Goal: Task Accomplishment & Management: Manage account settings

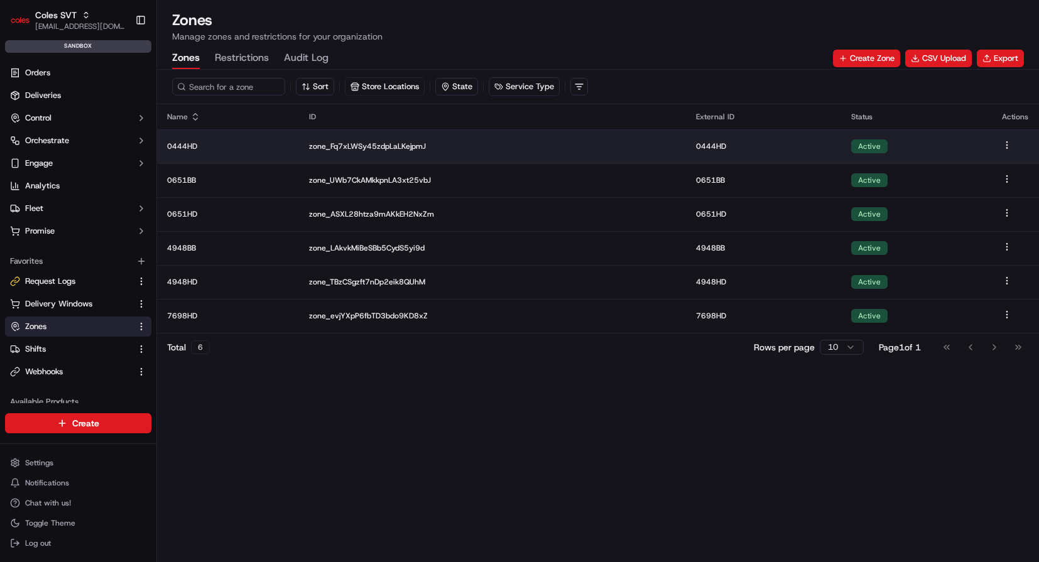
click at [232, 148] on p "0444HD" at bounding box center [228, 146] width 122 height 10
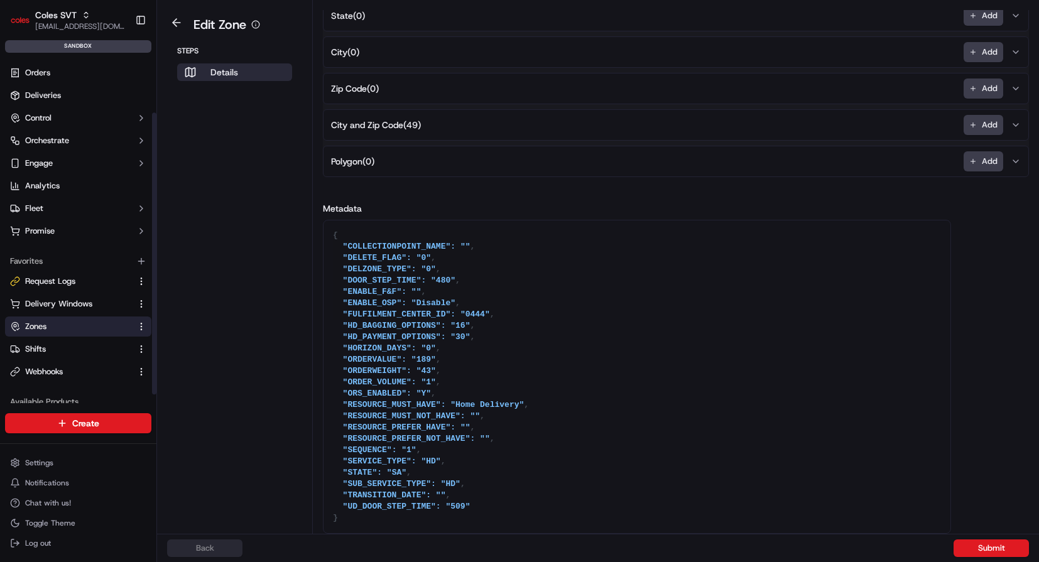
scroll to position [78, 0]
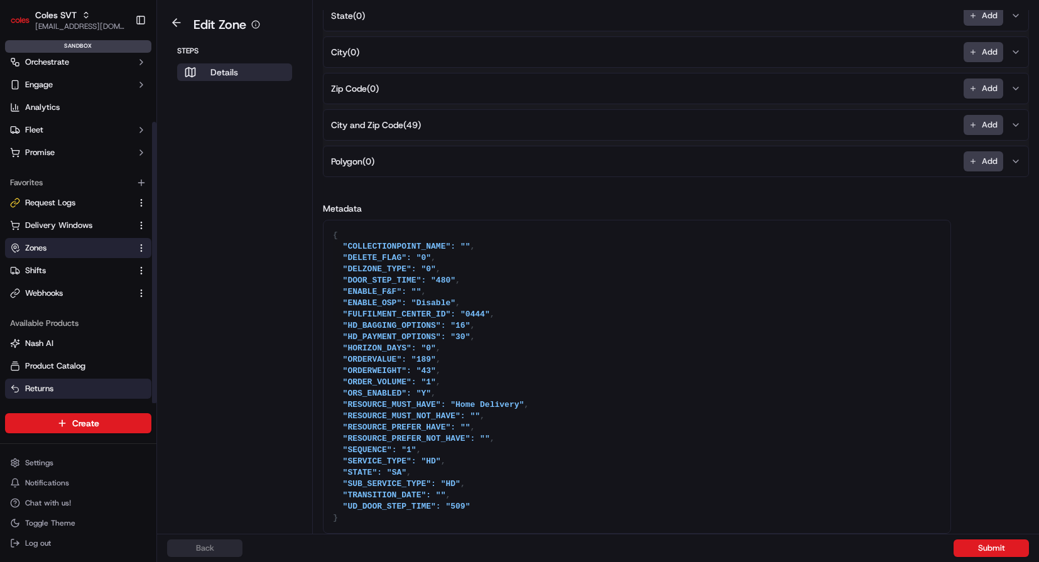
click at [58, 386] on link "Returns" at bounding box center [78, 388] width 136 height 11
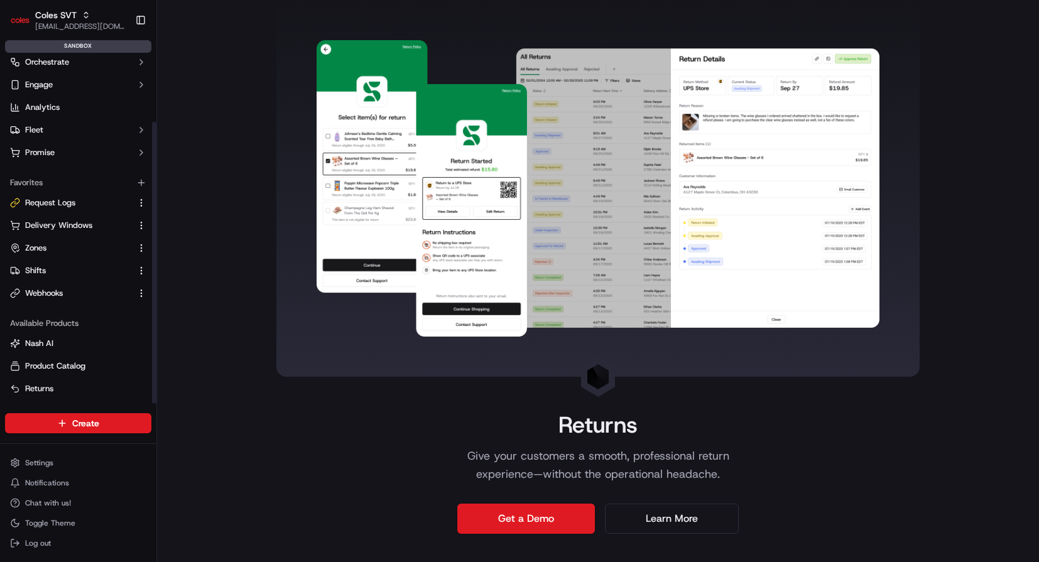
scroll to position [78, 0]
click at [56, 18] on span "Coles SVT" at bounding box center [55, 15] width 41 height 13
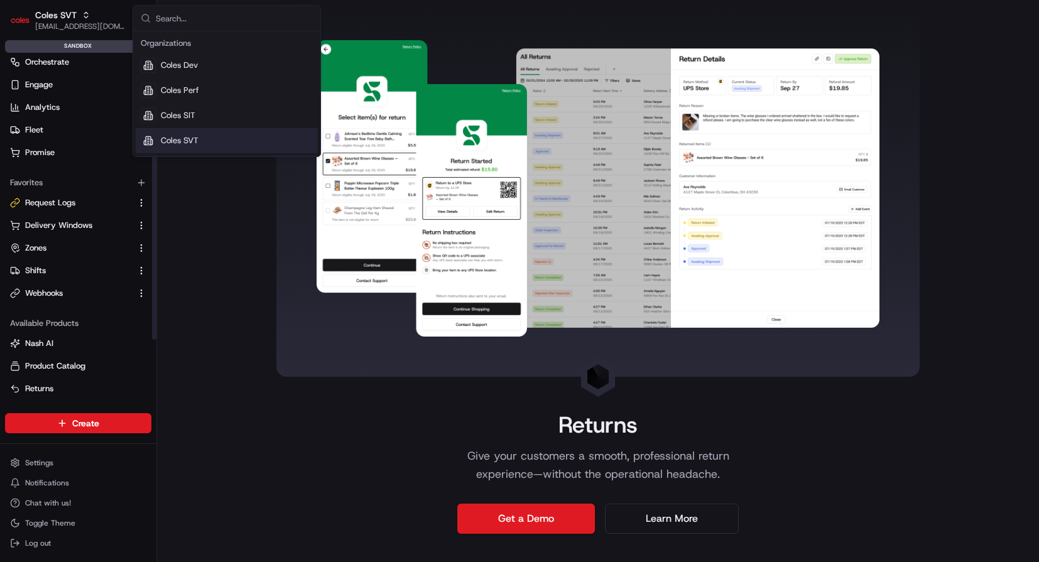
scroll to position [0, 0]
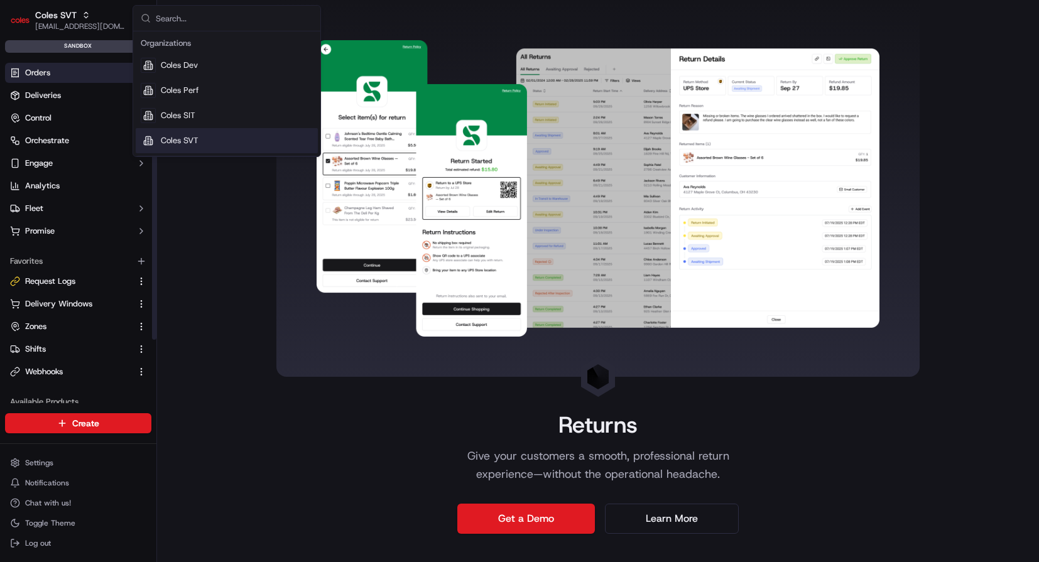
click at [51, 71] on link "Orders" at bounding box center [78, 73] width 146 height 20
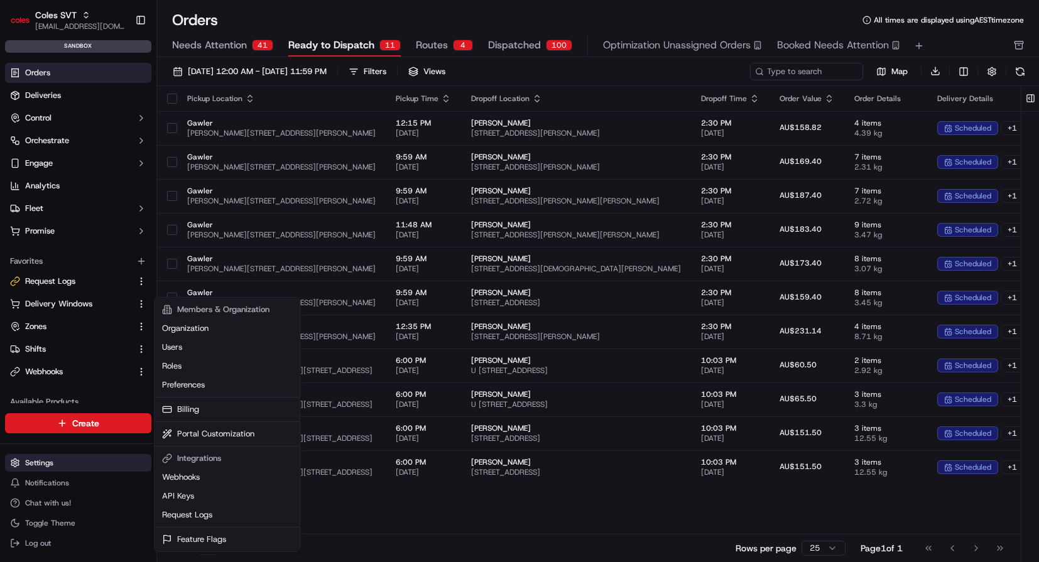
click at [101, 465] on html "Coles SVT aditi.goyal@coles.com.au Toggle Sidebar sandbox Orders Deliveries Con…" at bounding box center [519, 281] width 1039 height 562
click at [202, 342] on link "Users" at bounding box center [227, 347] width 140 height 19
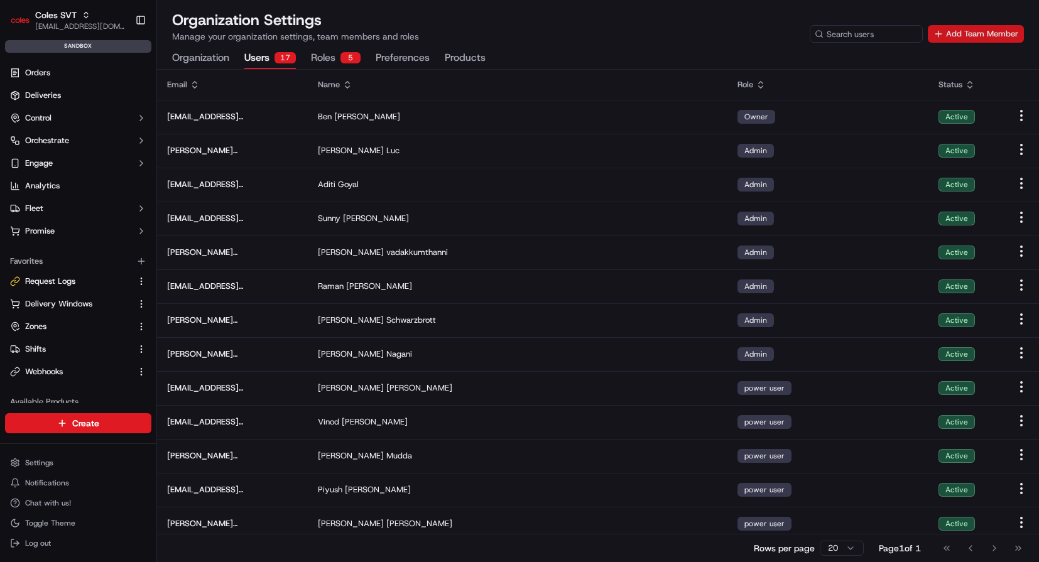
click at [973, 35] on button "Add Team Member" at bounding box center [975, 34] width 96 height 18
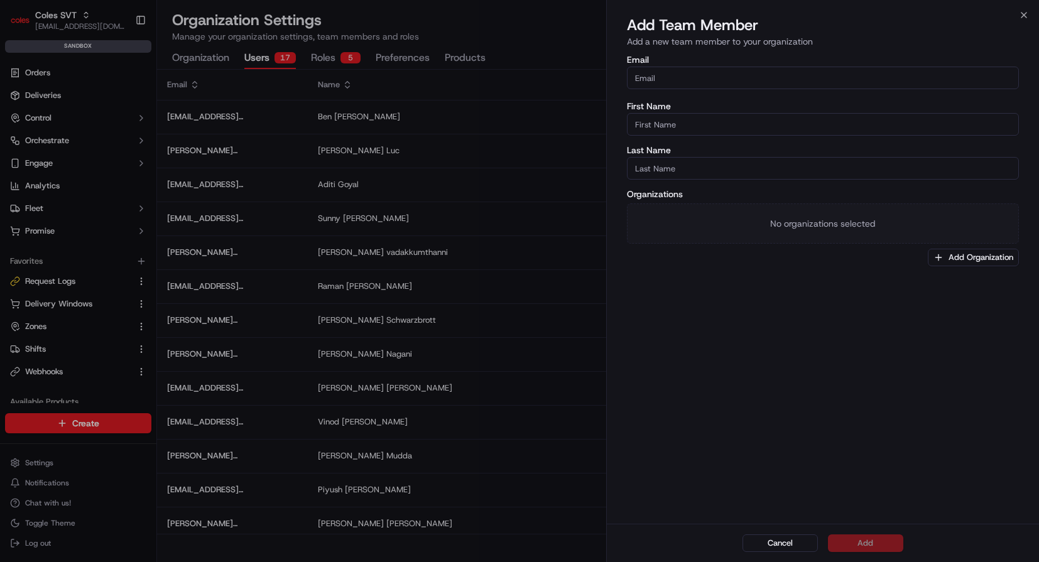
click at [783, 81] on input "Email" at bounding box center [823, 78] width 392 height 23
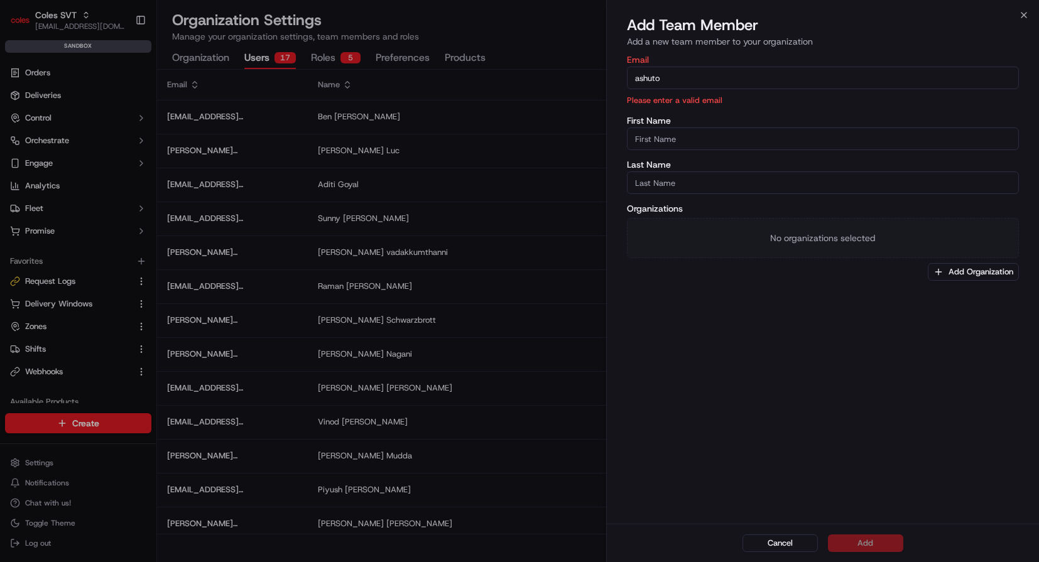
type input "ashutosh.singh@coles.com.au"
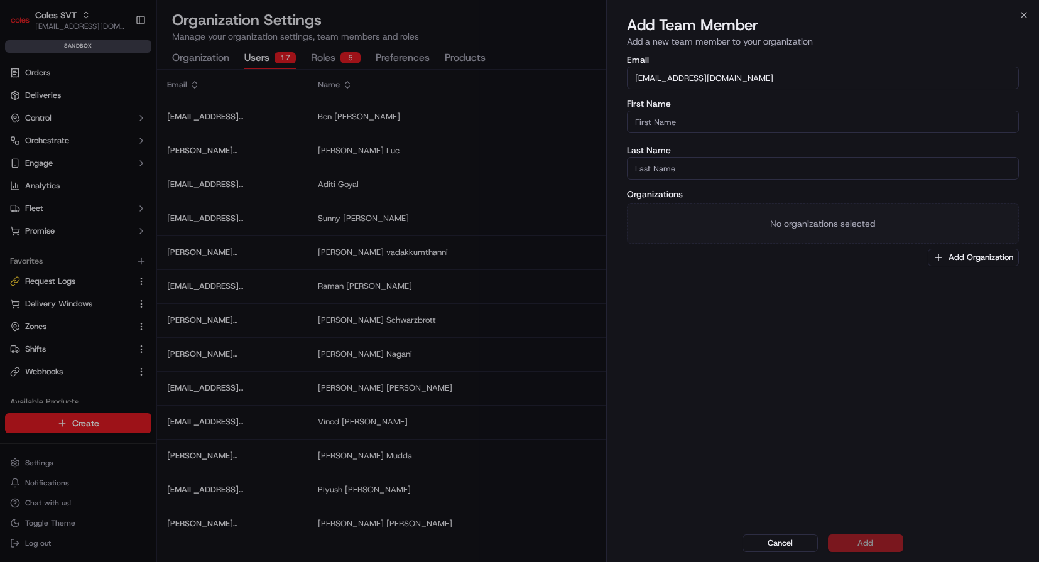
click at [739, 127] on input "First Name" at bounding box center [823, 122] width 392 height 23
type input "Ashutosh"
click at [686, 172] on input "Last Name" at bounding box center [823, 168] width 392 height 23
type input "Singh"
drag, startPoint x: 794, startPoint y: 337, endPoint x: 882, endPoint y: 300, distance: 96.2
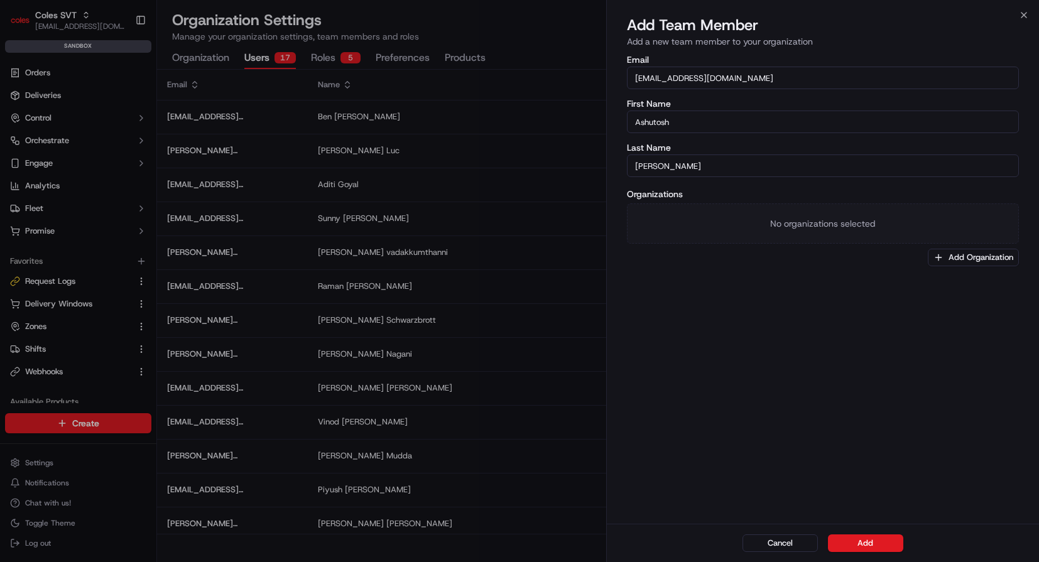
click at [799, 335] on div "Email ashutosh.singh@coles.com.au First Name Ashutosh Last Name Singh Organizat…" at bounding box center [823, 288] width 432 height 471
click at [991, 254] on button "Add Organization" at bounding box center [972, 258] width 91 height 18
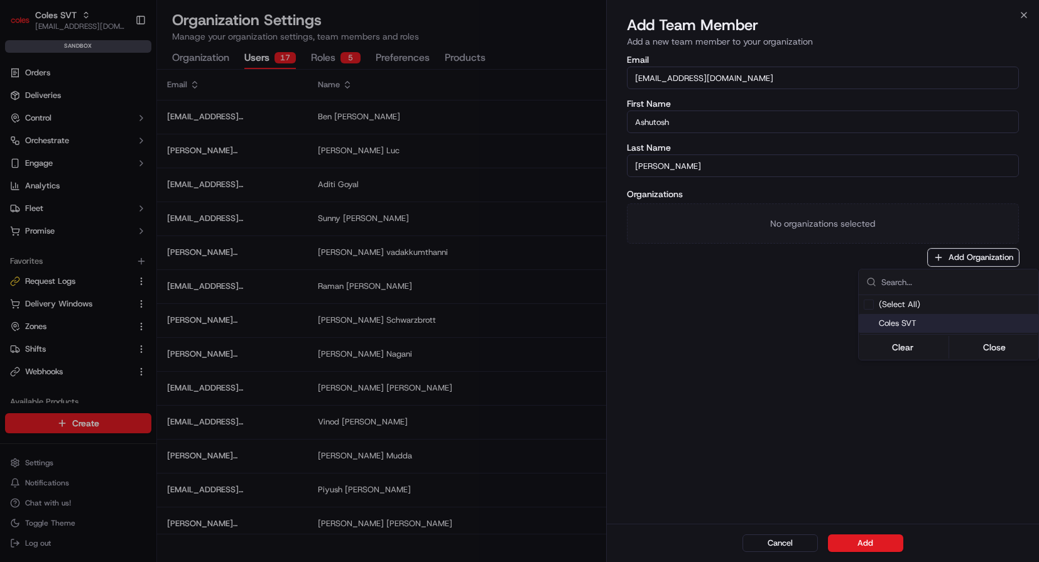
click at [923, 322] on span "Coles SVT" at bounding box center [955, 323] width 154 height 11
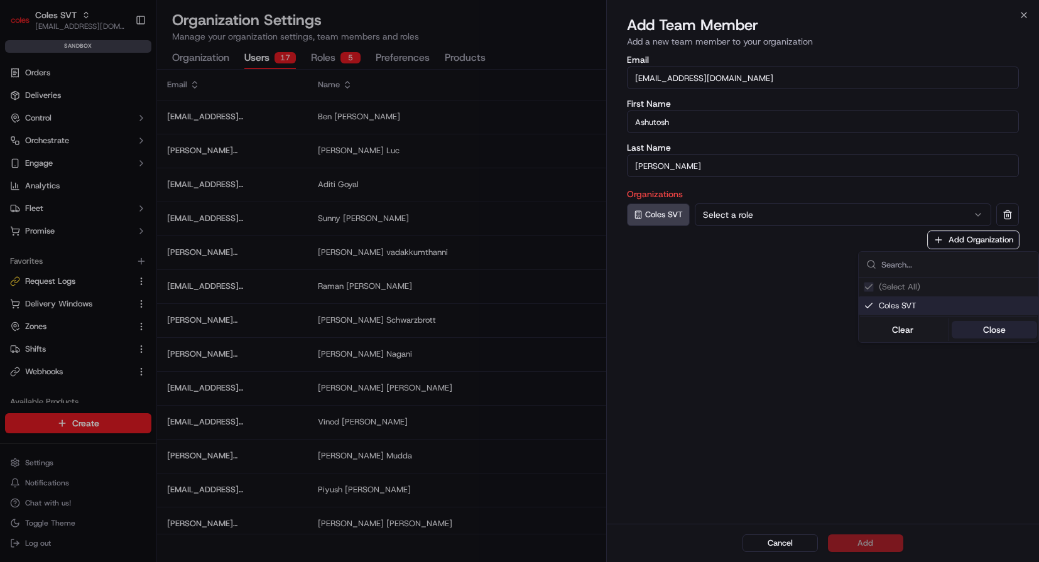
click at [988, 333] on button "Close" at bounding box center [994, 330] width 86 height 18
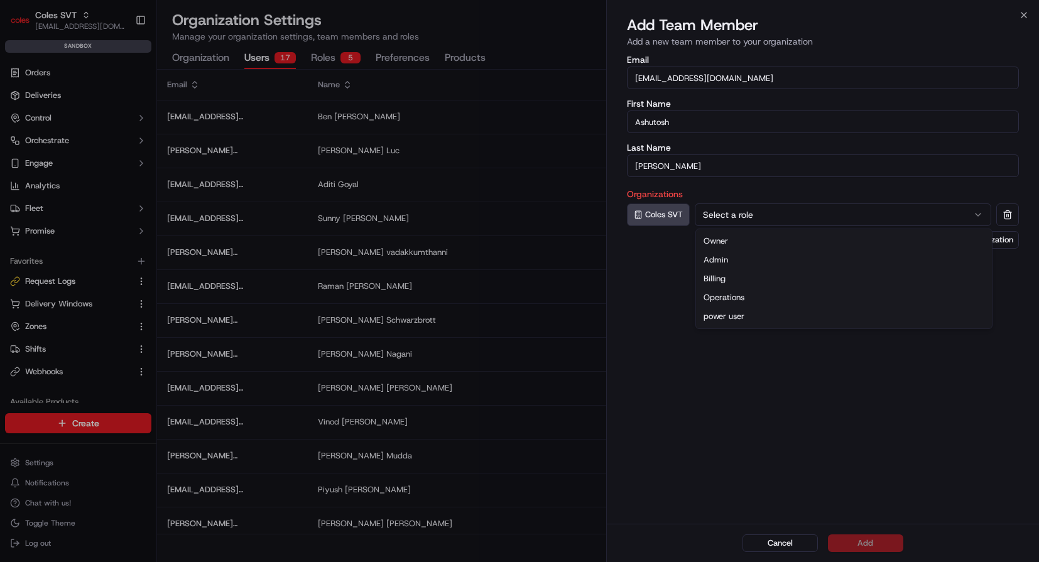
click at [802, 215] on button "Select a role" at bounding box center [842, 214] width 296 height 23
click at [817, 399] on div "Email ashutosh.singh@coles.com.au First Name Ashutosh Last Name Singh Organizat…" at bounding box center [823, 288] width 432 height 471
click at [882, 543] on button "Add" at bounding box center [865, 543] width 75 height 18
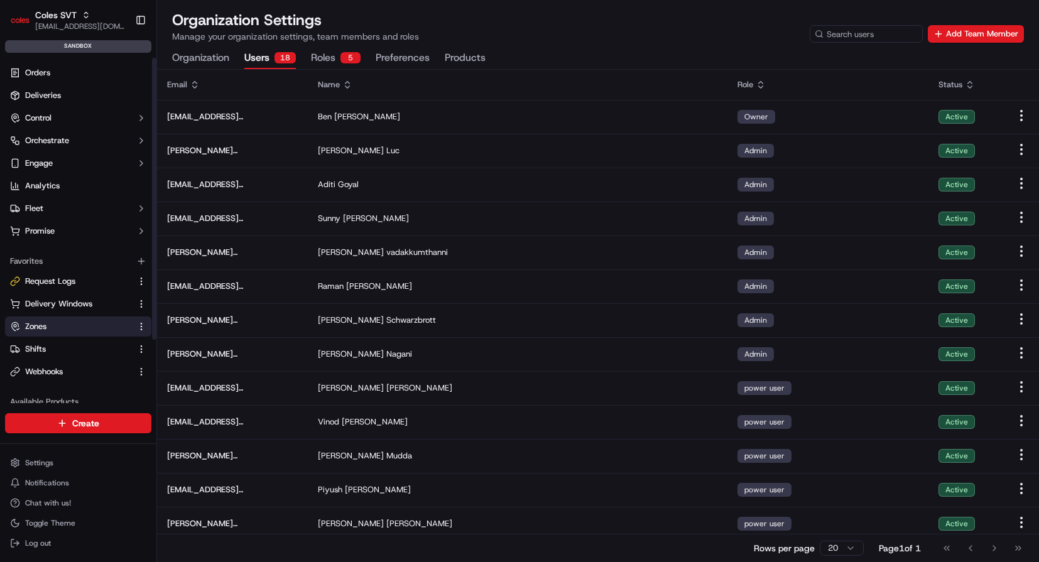
click at [84, 323] on link "Zones" at bounding box center [70, 326] width 121 height 11
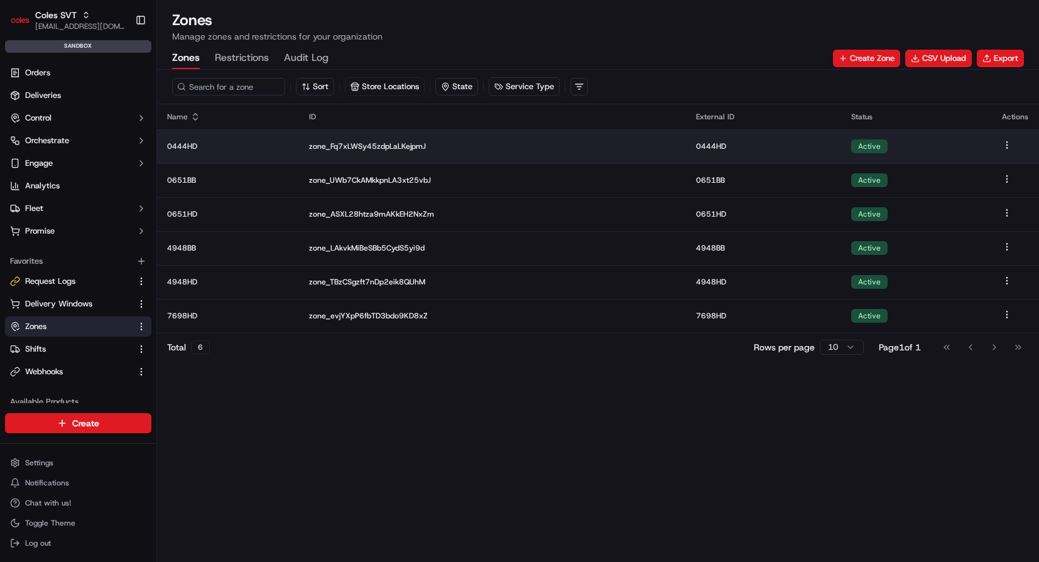
click at [245, 146] on p "0444HD" at bounding box center [228, 146] width 122 height 10
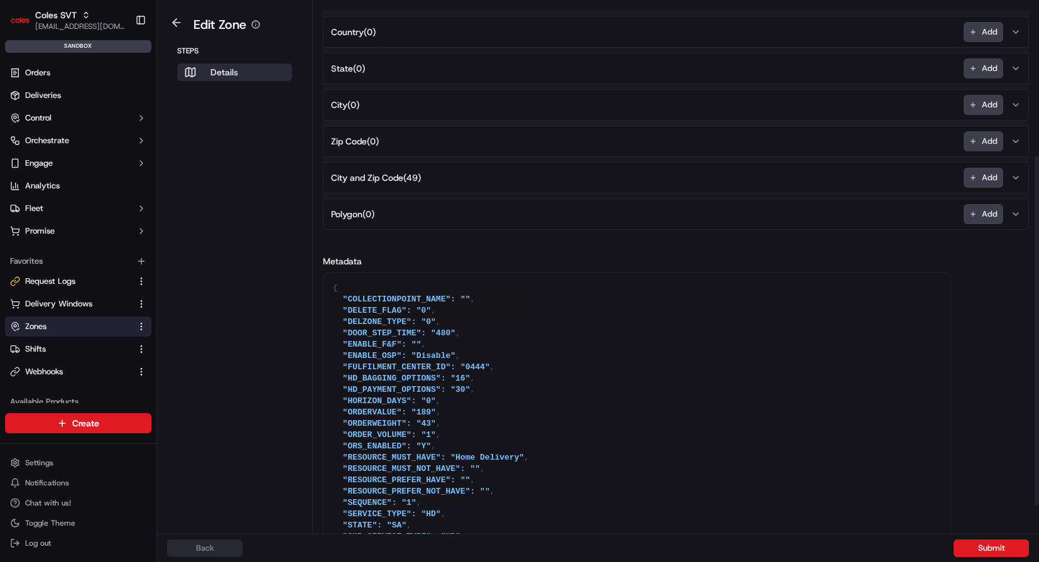
scroll to position [248, 0]
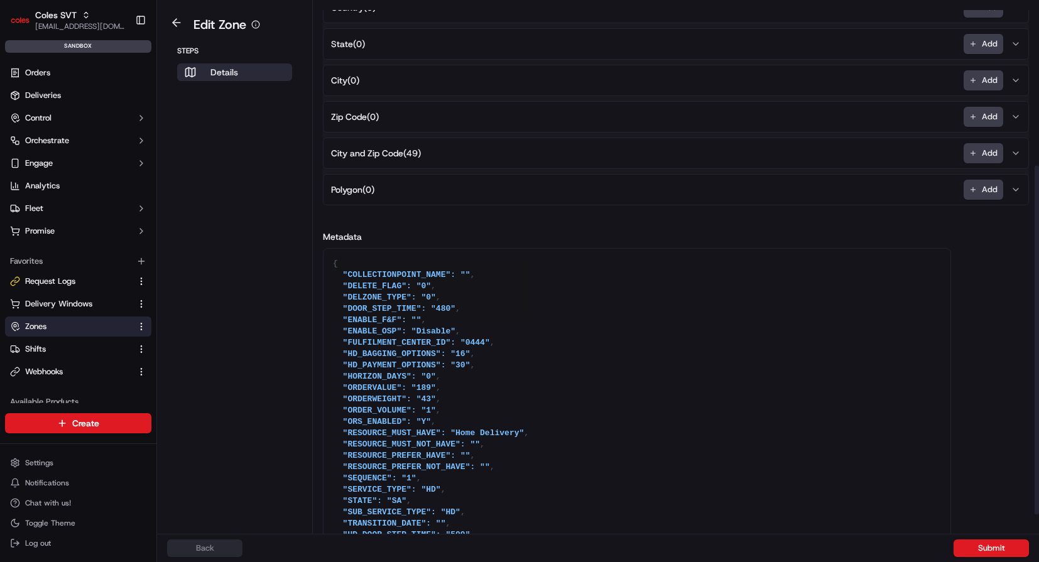
click at [474, 157] on button "City and Zip Code ( 49 ) Add" at bounding box center [675, 153] width 699 height 30
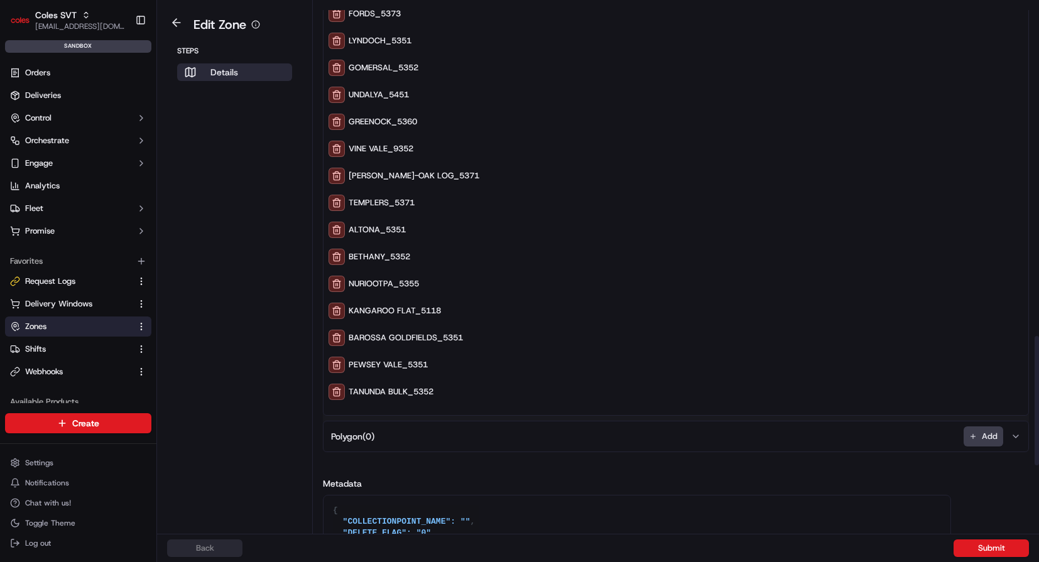
scroll to position [1360, 0]
click at [246, 303] on aside "Edit Zone Steps Details" at bounding box center [235, 267] width 156 height 534
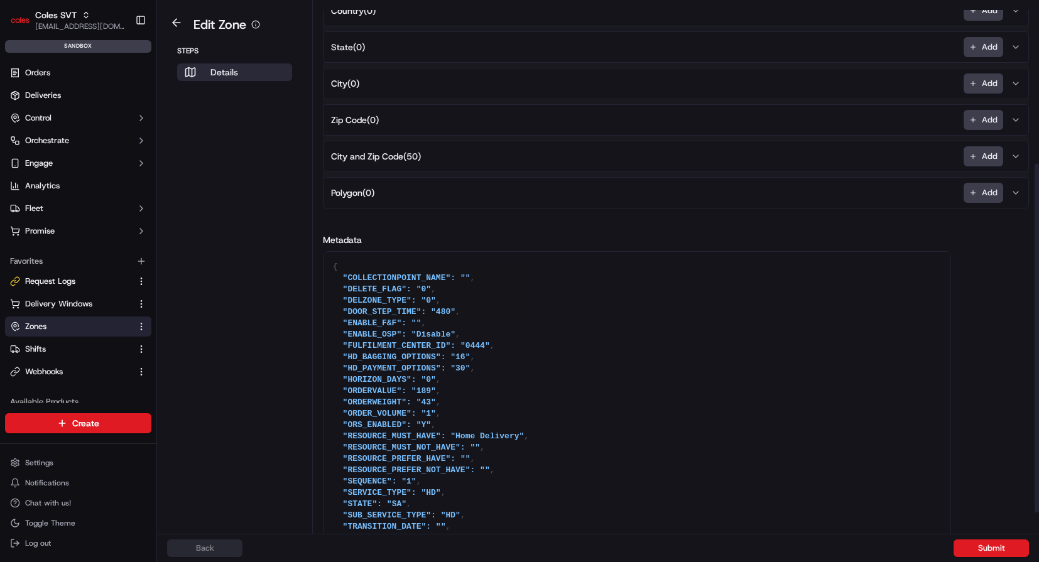
scroll to position [276, 0]
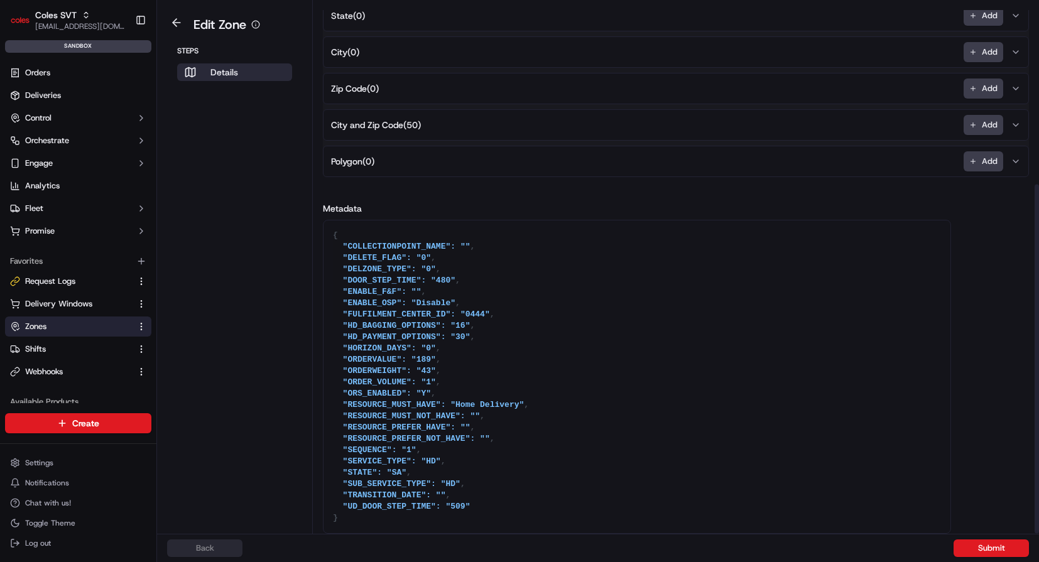
click at [455, 121] on button "City and Zip Code ( 50 ) Add" at bounding box center [675, 125] width 699 height 30
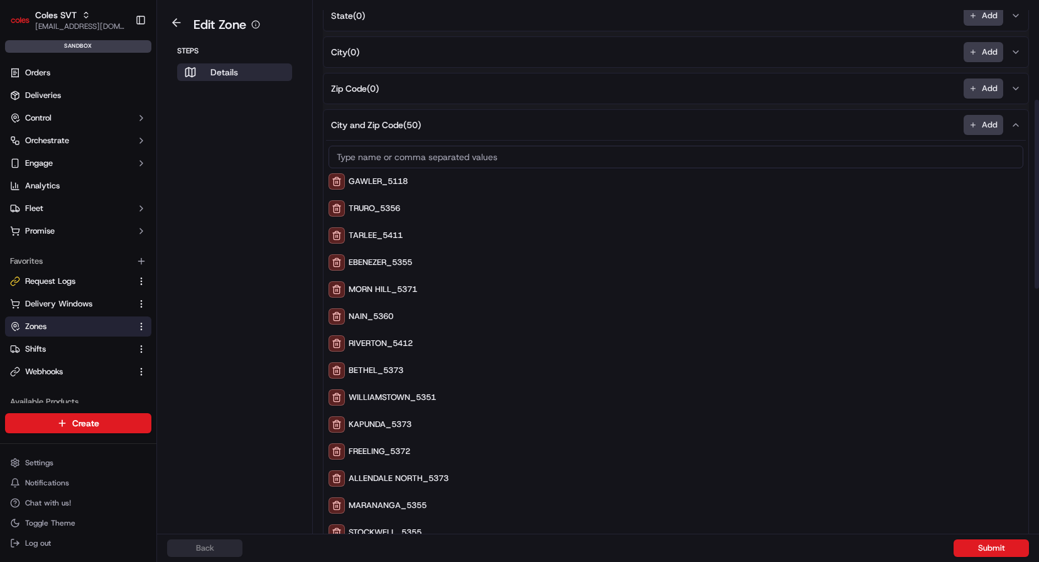
scroll to position [0, 0]
